Goal: Find specific page/section: Find specific page/section

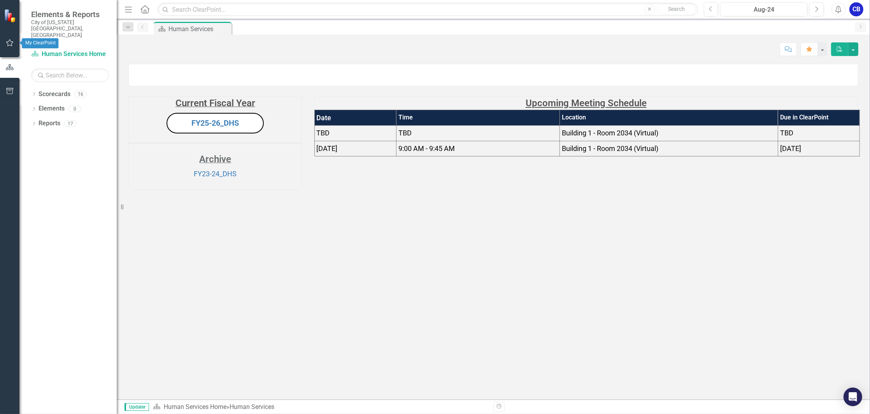
click at [12, 43] on icon "button" at bounding box center [10, 43] width 8 height 6
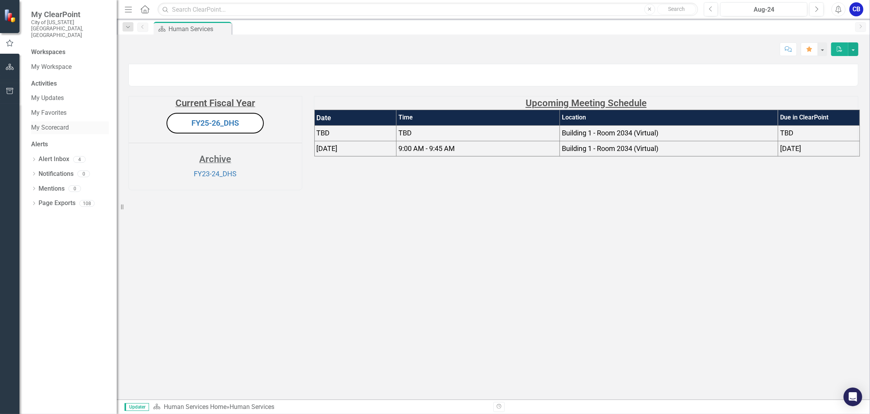
click at [47, 123] on link "My Scorecard" at bounding box center [70, 127] width 78 height 9
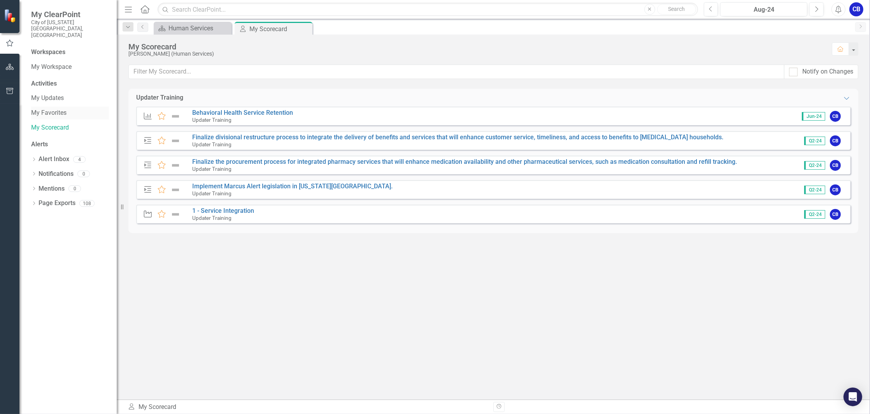
click at [47, 109] on link "My Favorites" at bounding box center [70, 113] width 78 height 9
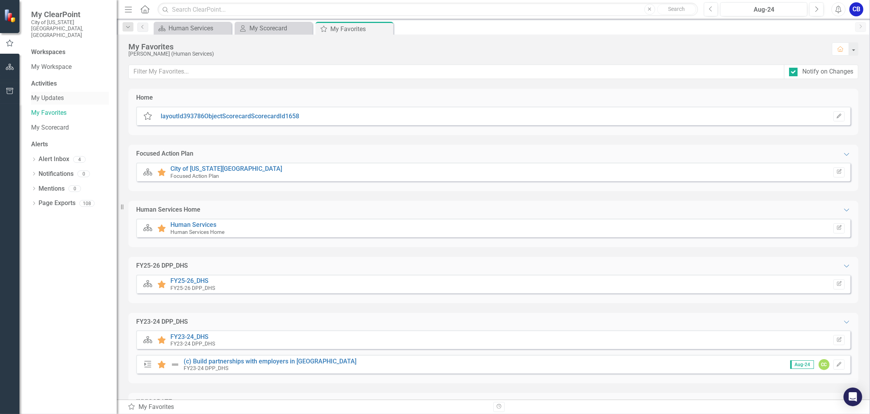
click at [51, 94] on link "My Updates" at bounding box center [70, 98] width 78 height 9
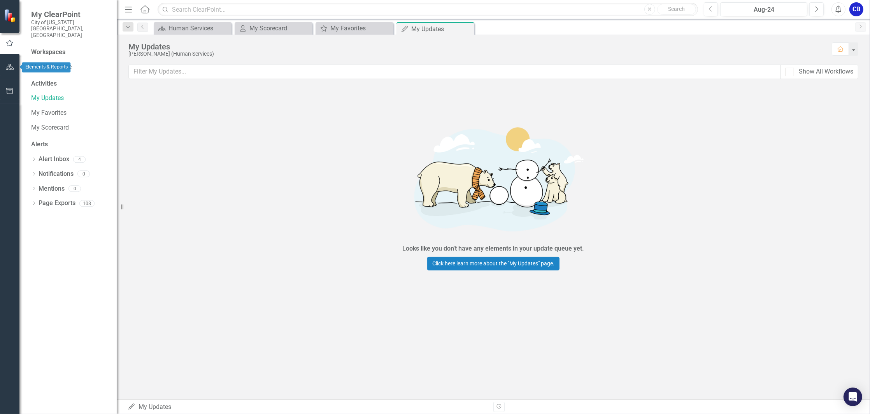
click at [17, 67] on button "button" at bounding box center [10, 67] width 18 height 16
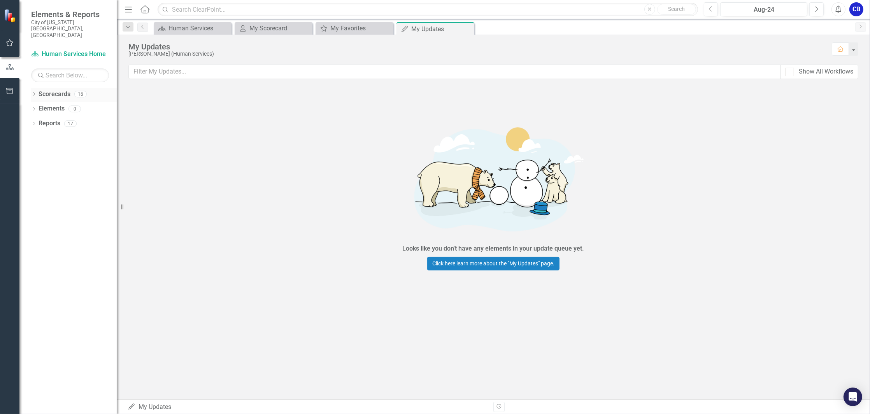
click at [32, 93] on icon "Dropdown" at bounding box center [33, 95] width 5 height 4
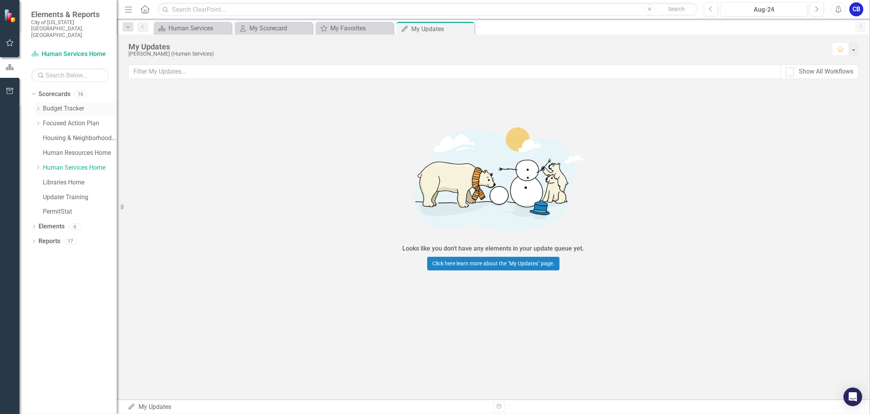
click at [59, 104] on link "Budget Tracker" at bounding box center [80, 108] width 74 height 9
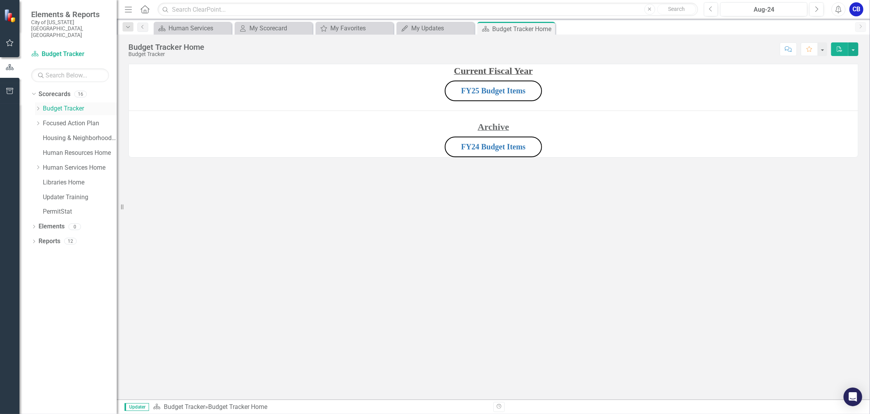
click at [37, 106] on icon "Dropdown" at bounding box center [38, 108] width 6 height 5
click at [69, 149] on link "FY26 Budget Items" at bounding box center [84, 153] width 66 height 9
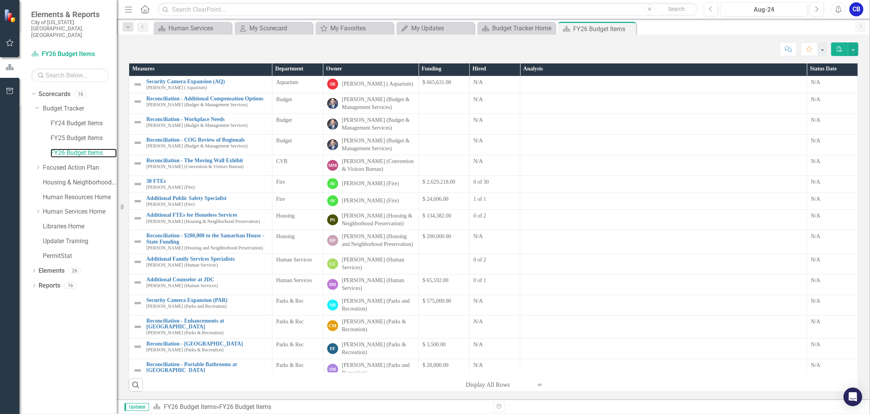
scroll to position [52, 0]
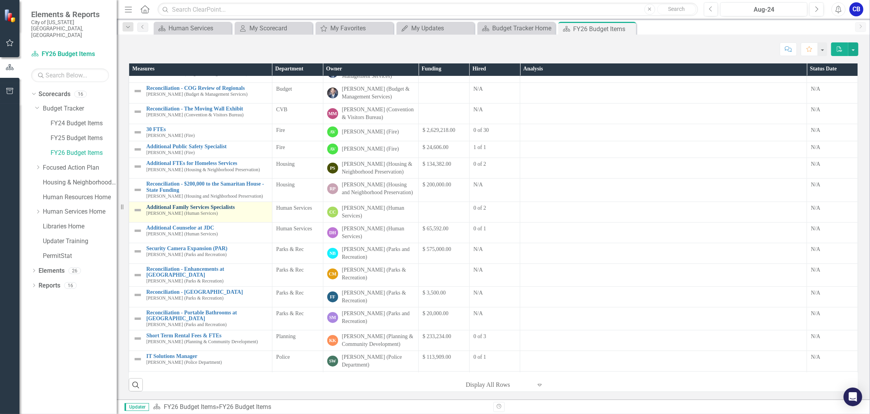
click at [222, 210] on link "Additional Family Services Specialists" at bounding box center [207, 207] width 122 height 6
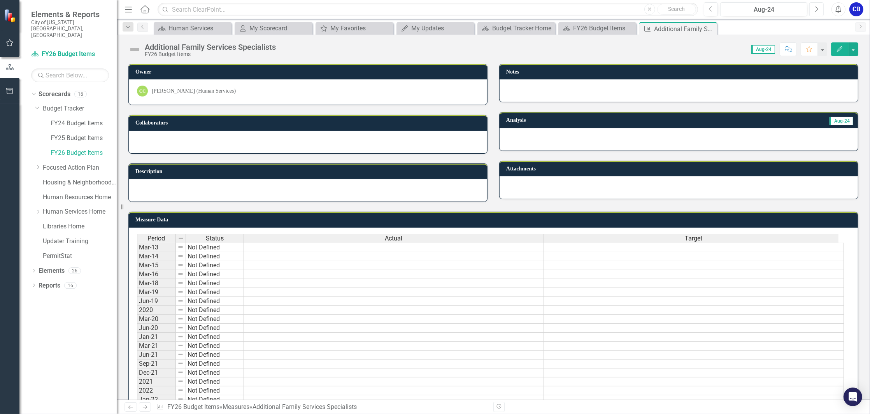
click at [818, 7] on icon "Next" at bounding box center [816, 9] width 4 height 7
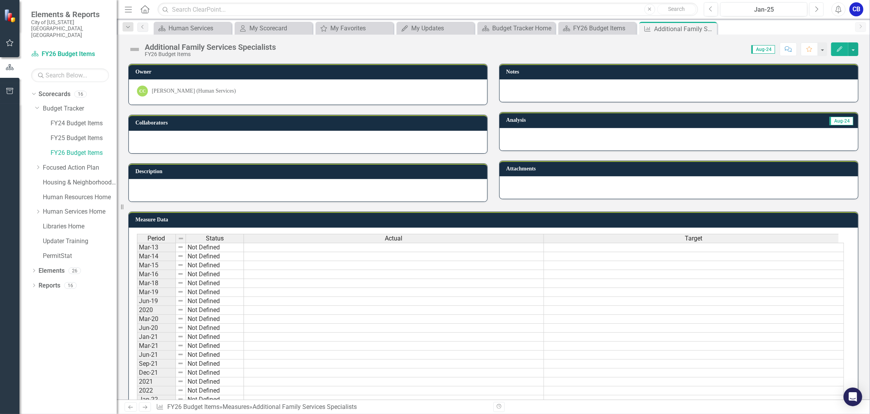
click at [818, 7] on icon "Next" at bounding box center [816, 9] width 4 height 7
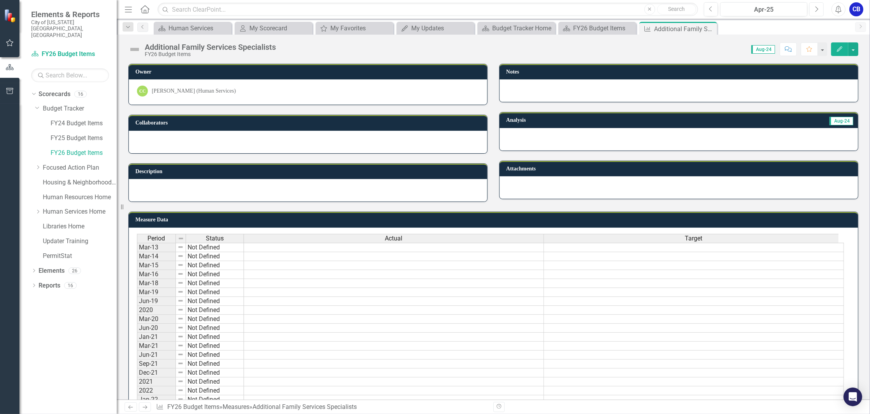
click at [818, 7] on icon "Next" at bounding box center [816, 9] width 4 height 7
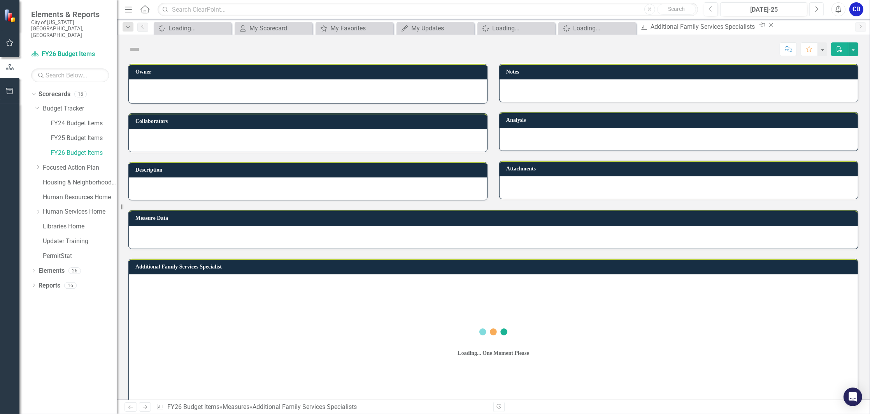
click at [818, 7] on icon "Next" at bounding box center [816, 9] width 4 height 7
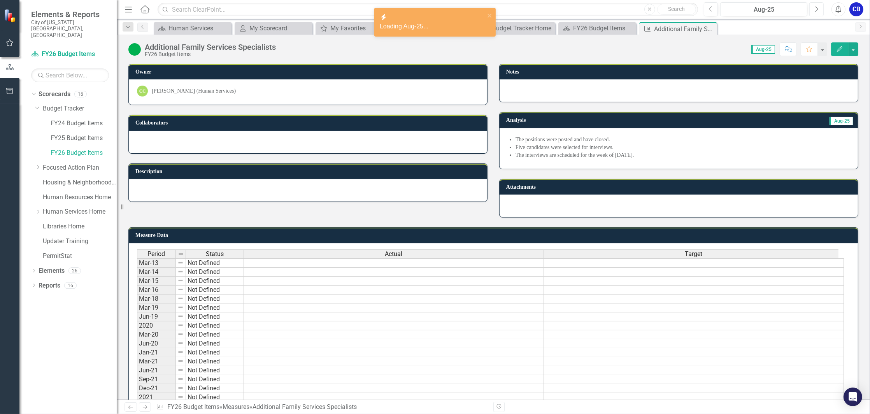
click at [818, 7] on icon "Next" at bounding box center [816, 9] width 4 height 7
